Goal: Transaction & Acquisition: Purchase product/service

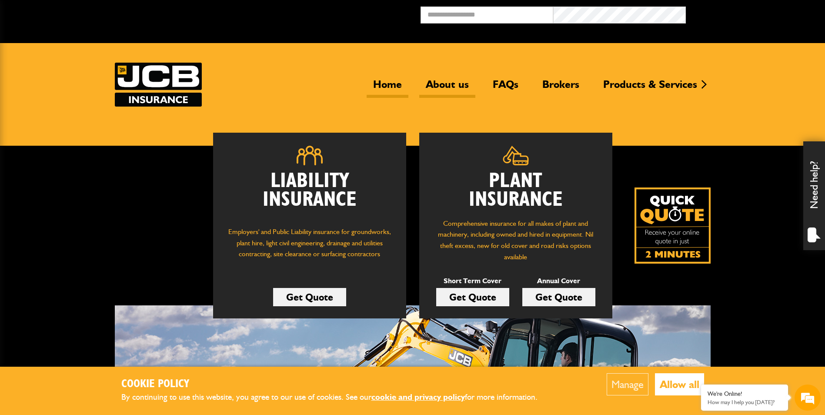
click at [452, 80] on link "About us" at bounding box center [447, 88] width 56 height 20
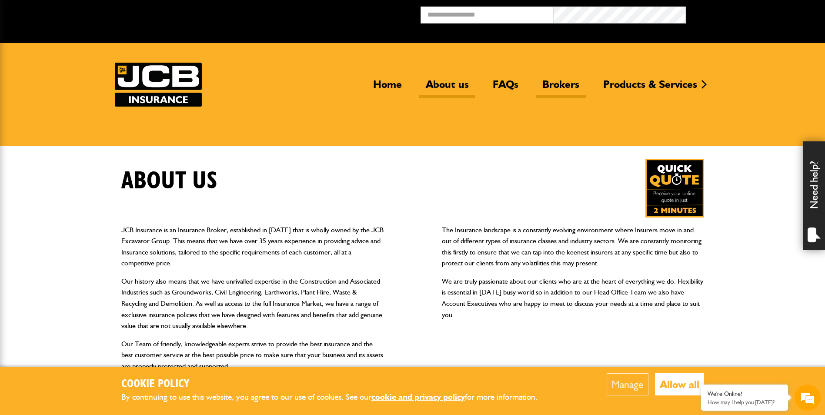
click at [561, 81] on link "Brokers" at bounding box center [561, 88] width 50 height 20
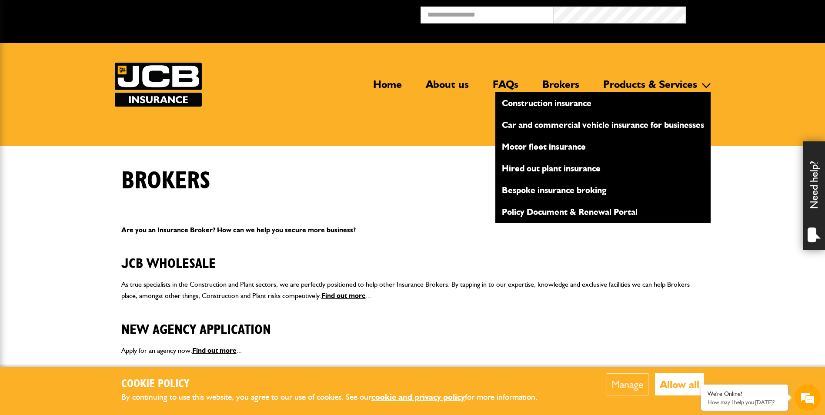
click at [631, 81] on link "Products & Services" at bounding box center [650, 88] width 107 height 20
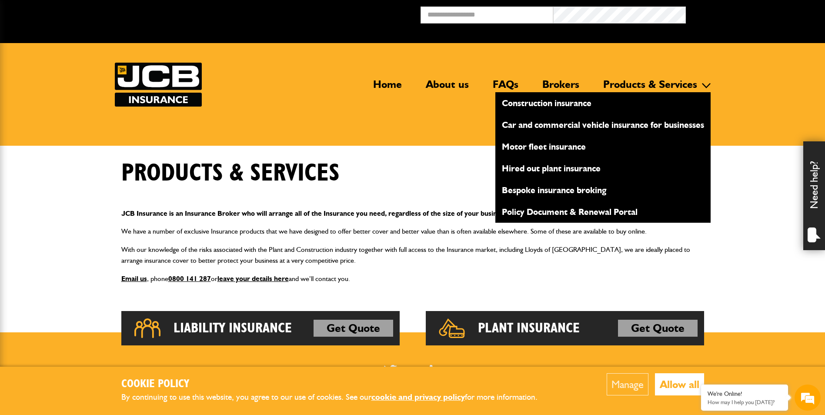
click at [539, 169] on link "Hired out plant insurance" at bounding box center [603, 168] width 215 height 15
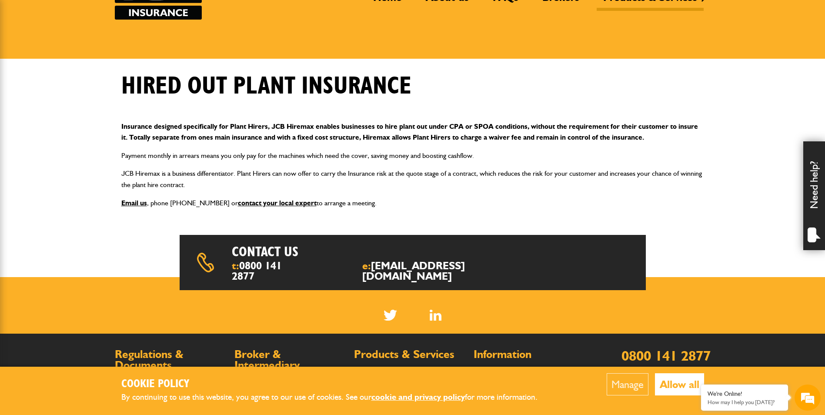
scroll to position [206, 0]
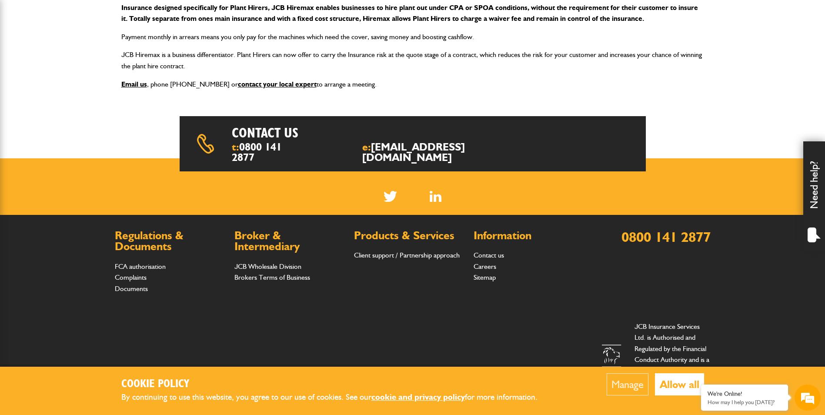
click at [671, 383] on button "Allow all" at bounding box center [679, 384] width 49 height 22
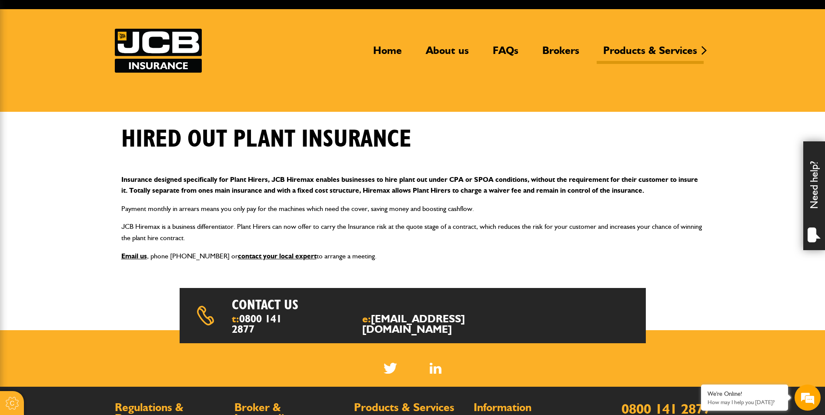
scroll to position [0, 0]
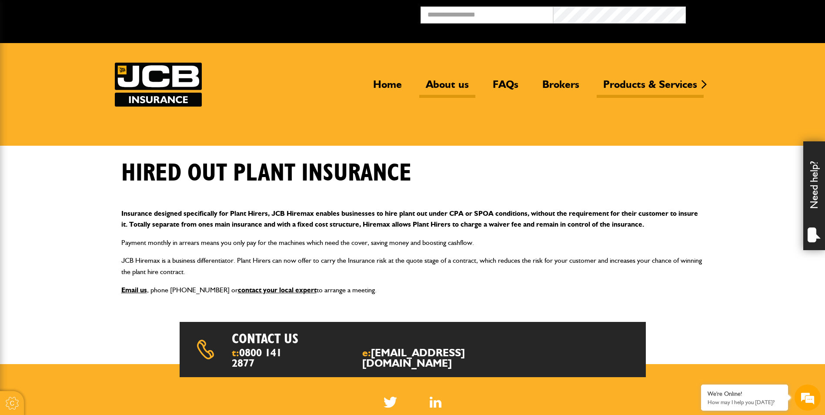
click at [448, 80] on link "About us" at bounding box center [447, 88] width 56 height 20
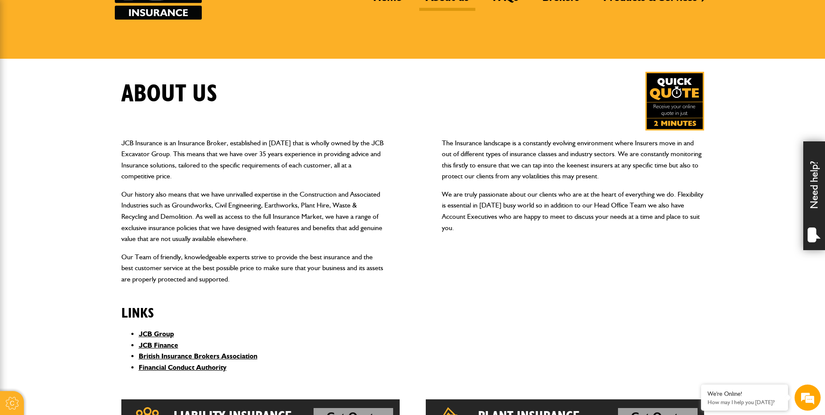
click at [672, 100] on img at bounding box center [675, 101] width 59 height 59
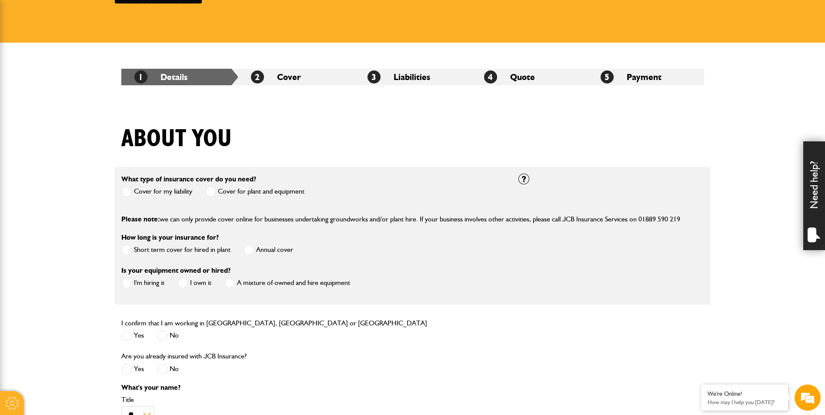
scroll to position [131, 0]
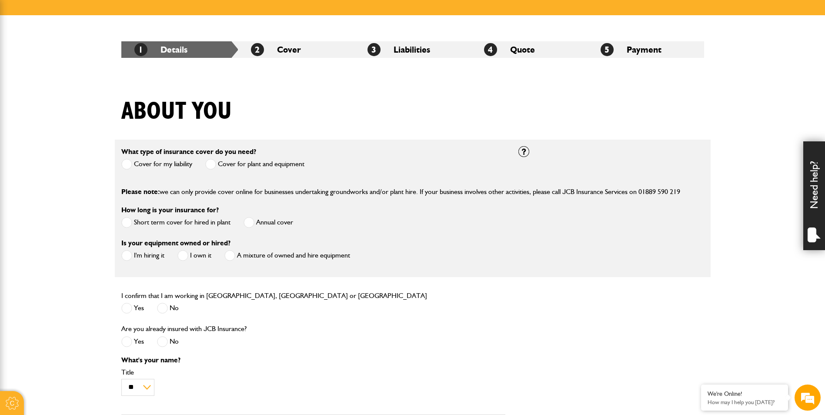
click at [127, 165] on span at bounding box center [126, 164] width 11 height 11
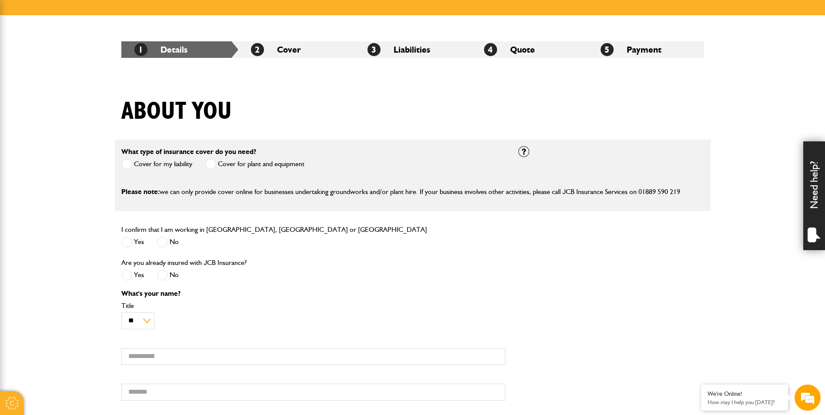
click at [212, 167] on span at bounding box center [210, 164] width 11 height 11
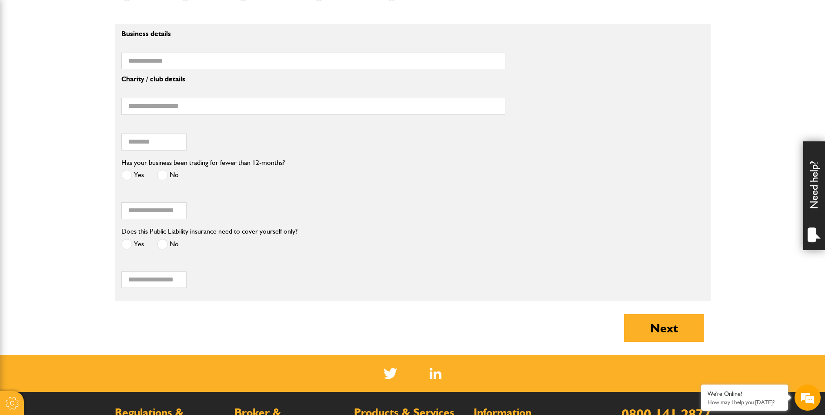
scroll to position [783, 0]
